Goal: Task Accomplishment & Management: Use online tool/utility

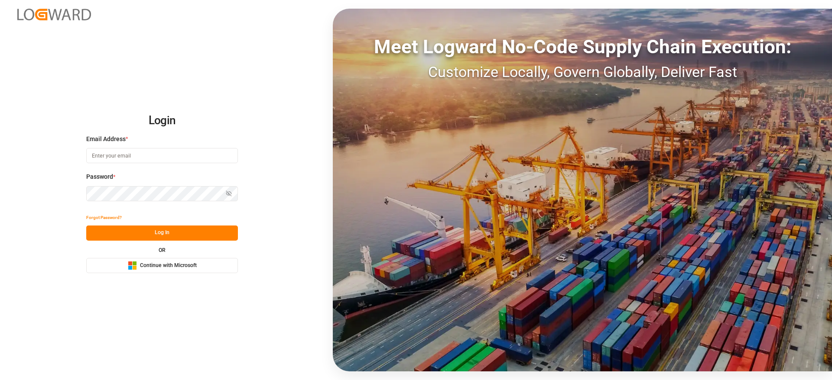
click at [160, 267] on span "Continue with Microsoft" at bounding box center [168, 266] width 57 height 8
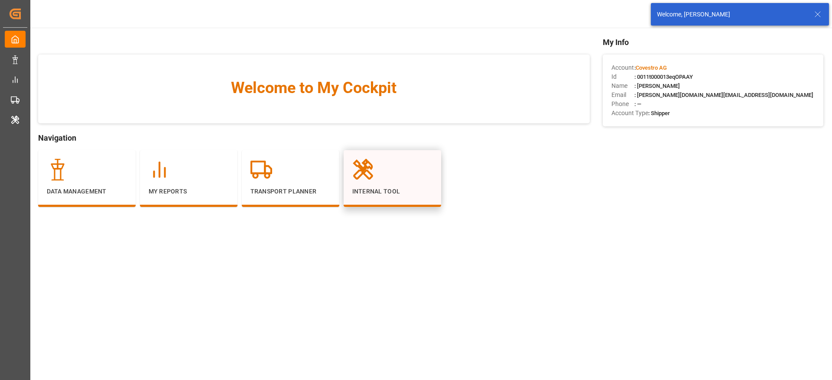
click at [366, 189] on p "Internal Tool" at bounding box center [392, 191] width 80 height 9
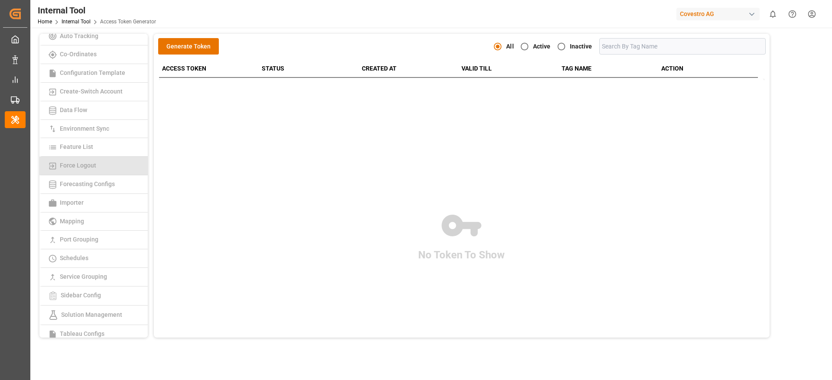
scroll to position [59, 0]
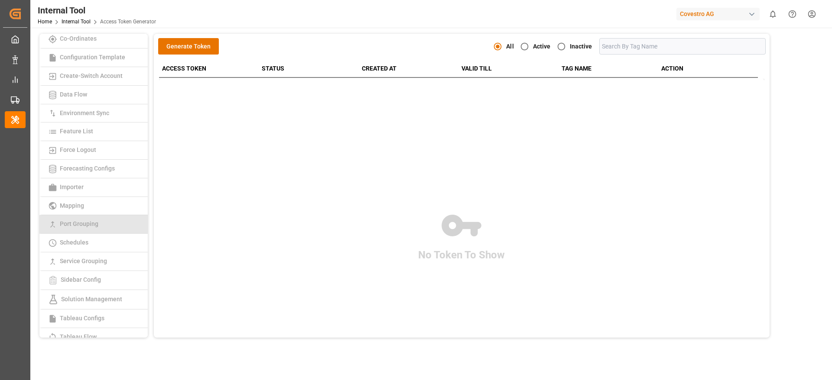
click at [78, 221] on span "Port Grouping" at bounding box center [79, 223] width 44 height 7
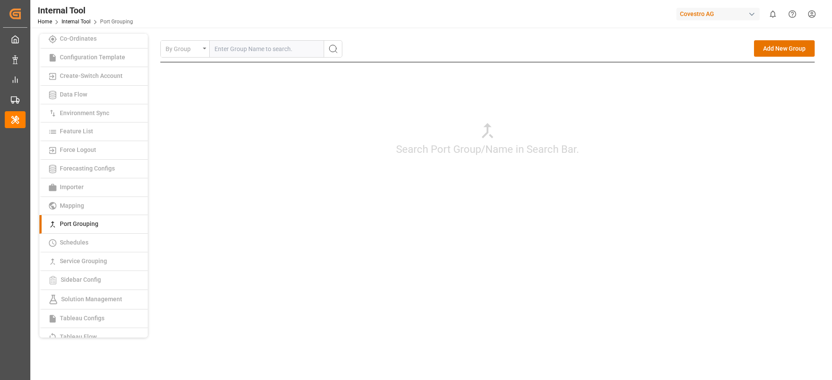
click at [184, 50] on div "By Group" at bounding box center [184, 48] width 43 height 13
click at [346, 156] on div "Search Port Group/Name in Search Bar." at bounding box center [487, 138] width 654 height 152
click at [287, 44] on input "text" at bounding box center [267, 49] width 114 height 16
click at [788, 49] on button "Add New Group" at bounding box center [784, 48] width 61 height 16
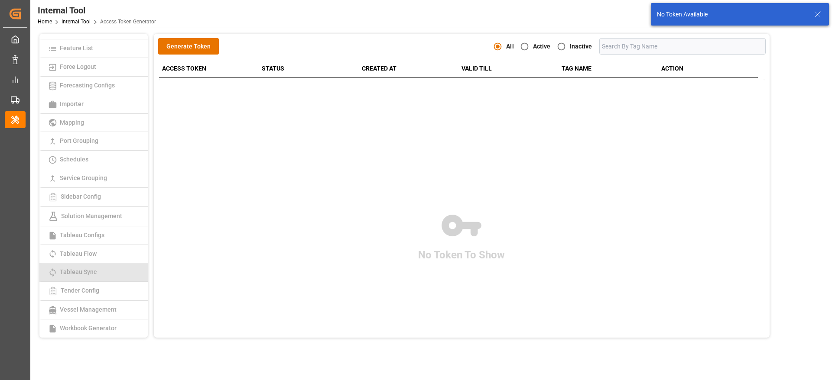
scroll to position [161, 0]
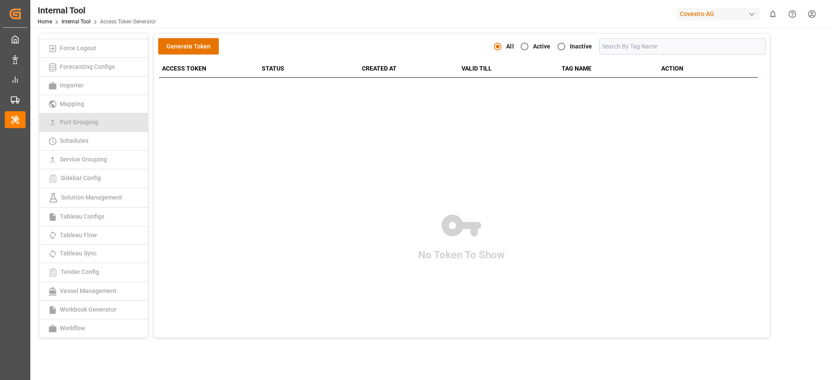
click at [81, 120] on span "Port Grouping" at bounding box center [79, 122] width 44 height 7
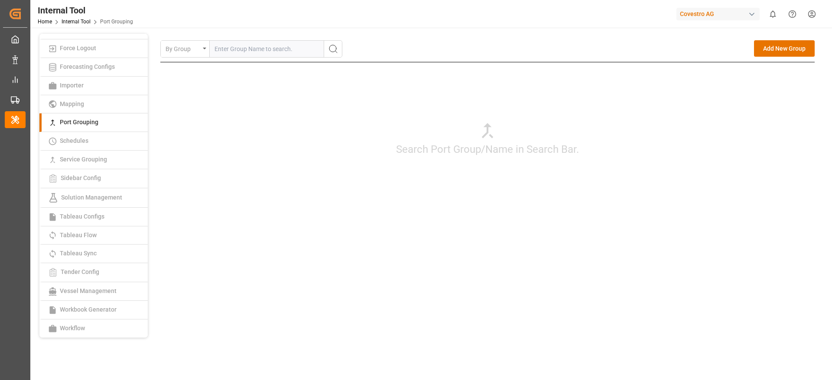
click at [230, 52] on input "text" at bounding box center [267, 49] width 114 height 16
paste input "EGAIS t"
click at [225, 52] on input "EGAIS" at bounding box center [267, 49] width 114 height 16
type input "EGAIS"
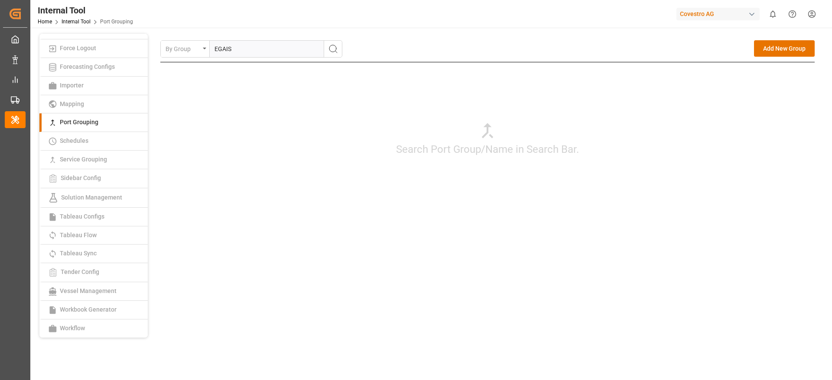
click at [335, 47] on icon "search button" at bounding box center [333, 49] width 10 height 10
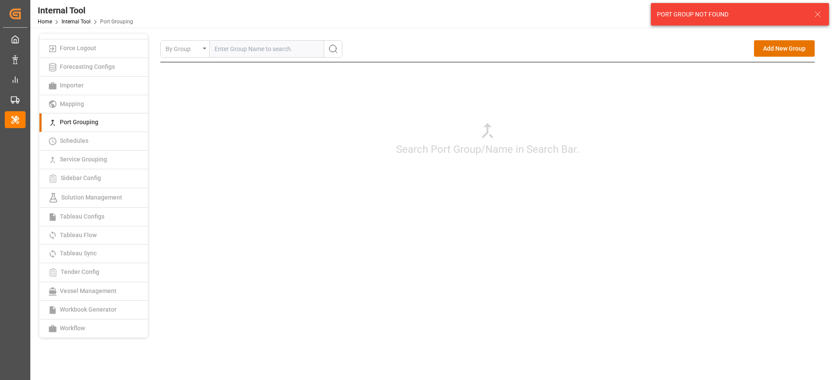
click at [817, 15] on icon at bounding box center [817, 14] width 10 height 10
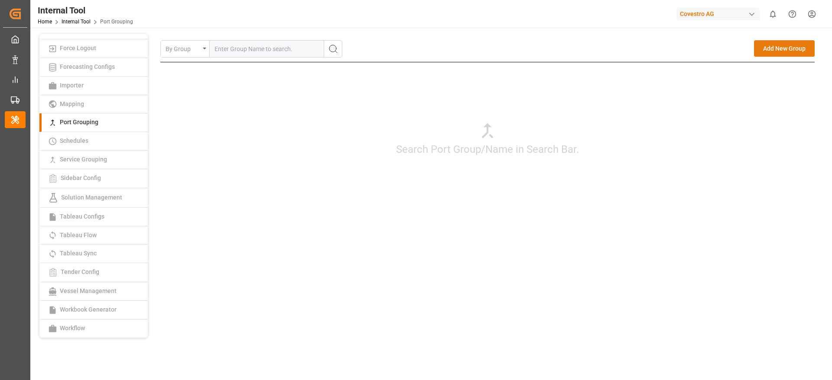
click at [786, 47] on button "Add New Group" at bounding box center [784, 48] width 61 height 16
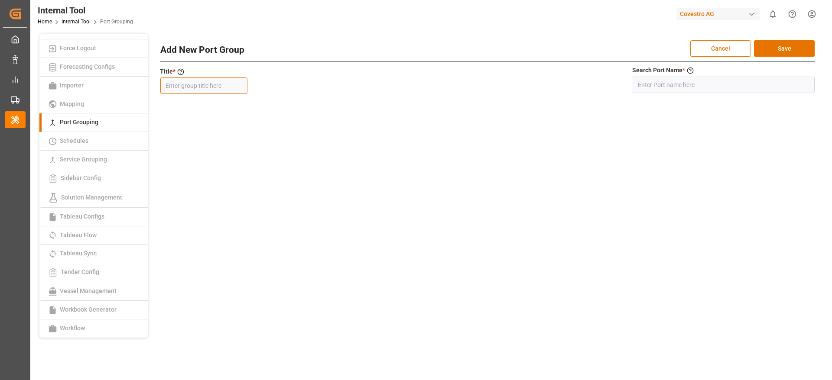
click at [229, 78] on input "text" at bounding box center [203, 86] width 87 height 16
paste input "EGAIS"
type input "EGAIS"
paste input "EGAIS"
click at [653, 84] on input "EGAIS" at bounding box center [723, 85] width 182 height 16
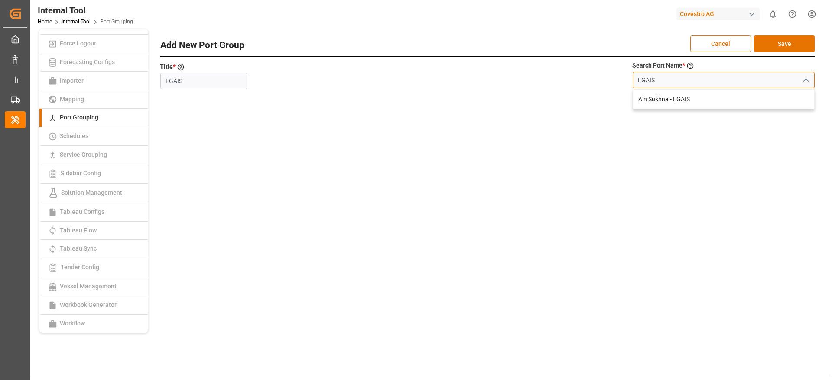
scroll to position [5, 0]
type input "EGAIS"
click at [722, 45] on button "Cancel" at bounding box center [720, 43] width 61 height 16
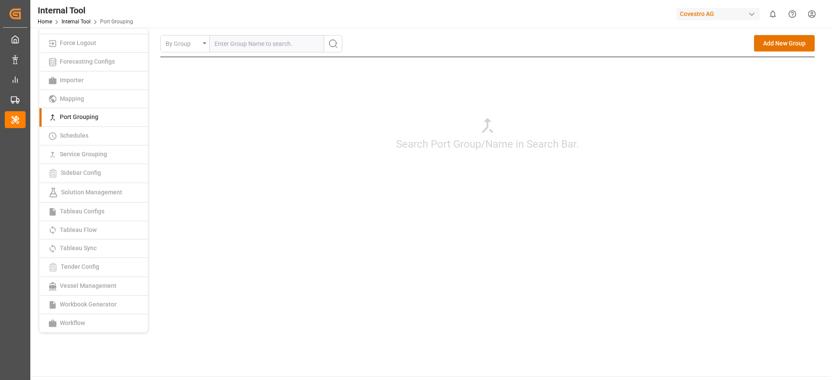
click at [243, 43] on input "text" at bounding box center [267, 44] width 114 height 16
paste input "EGSOK"
type input "EGSOK"
click at [333, 41] on icon "search button" at bounding box center [333, 44] width 10 height 10
